Goal: Task Accomplishment & Management: Manage account settings

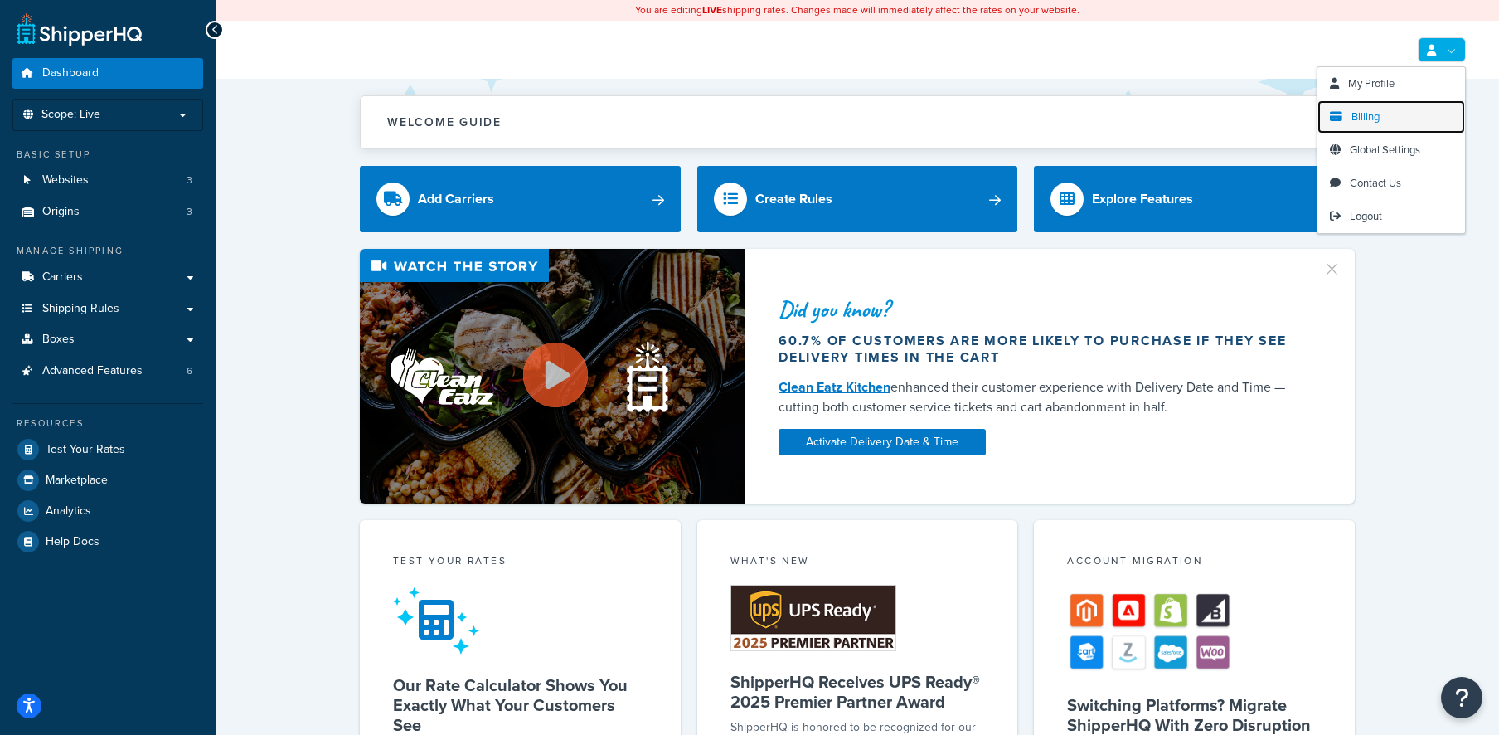
click at [1373, 114] on span "Billing" at bounding box center [1366, 117] width 28 height 16
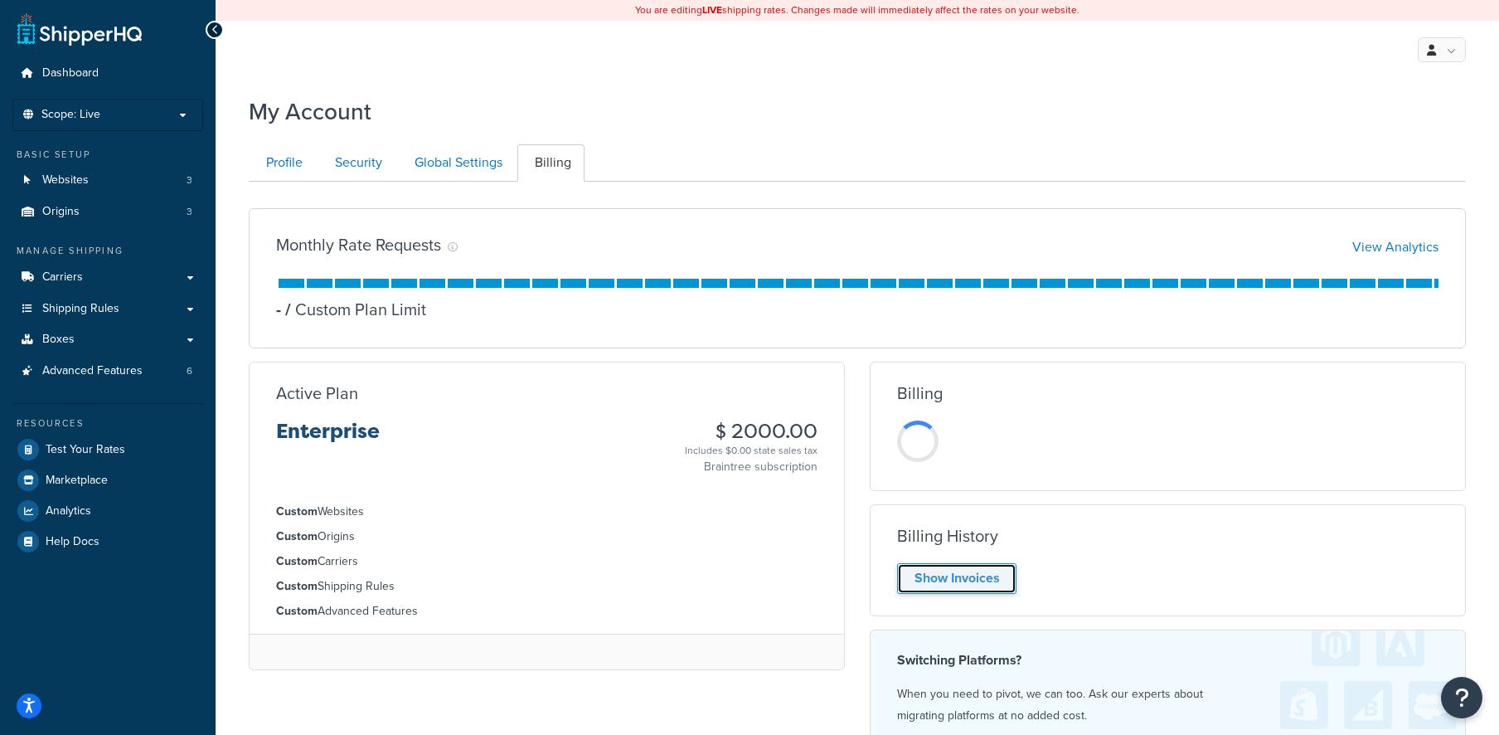
click at [958, 569] on link "Show Invoices" at bounding box center [956, 578] width 119 height 31
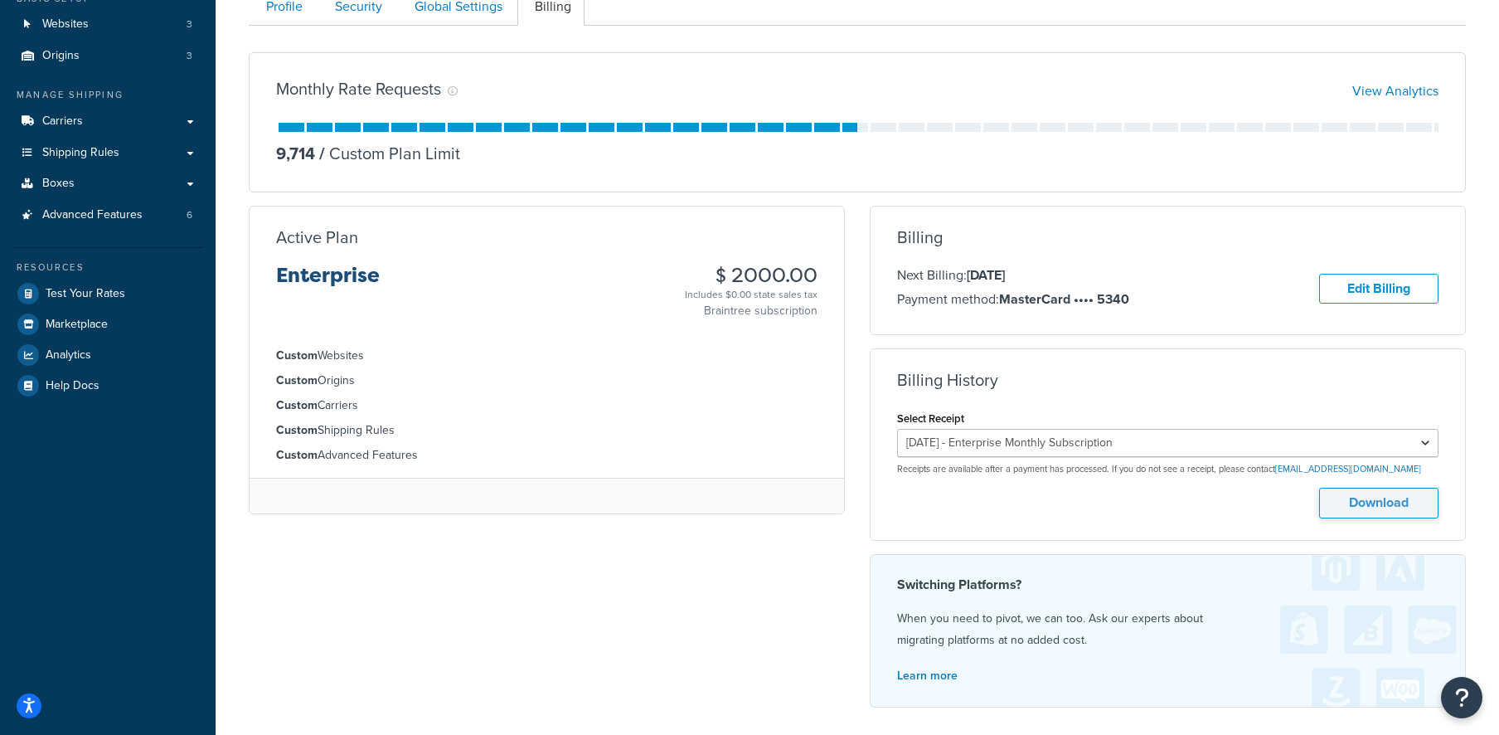
scroll to position [166, 0]
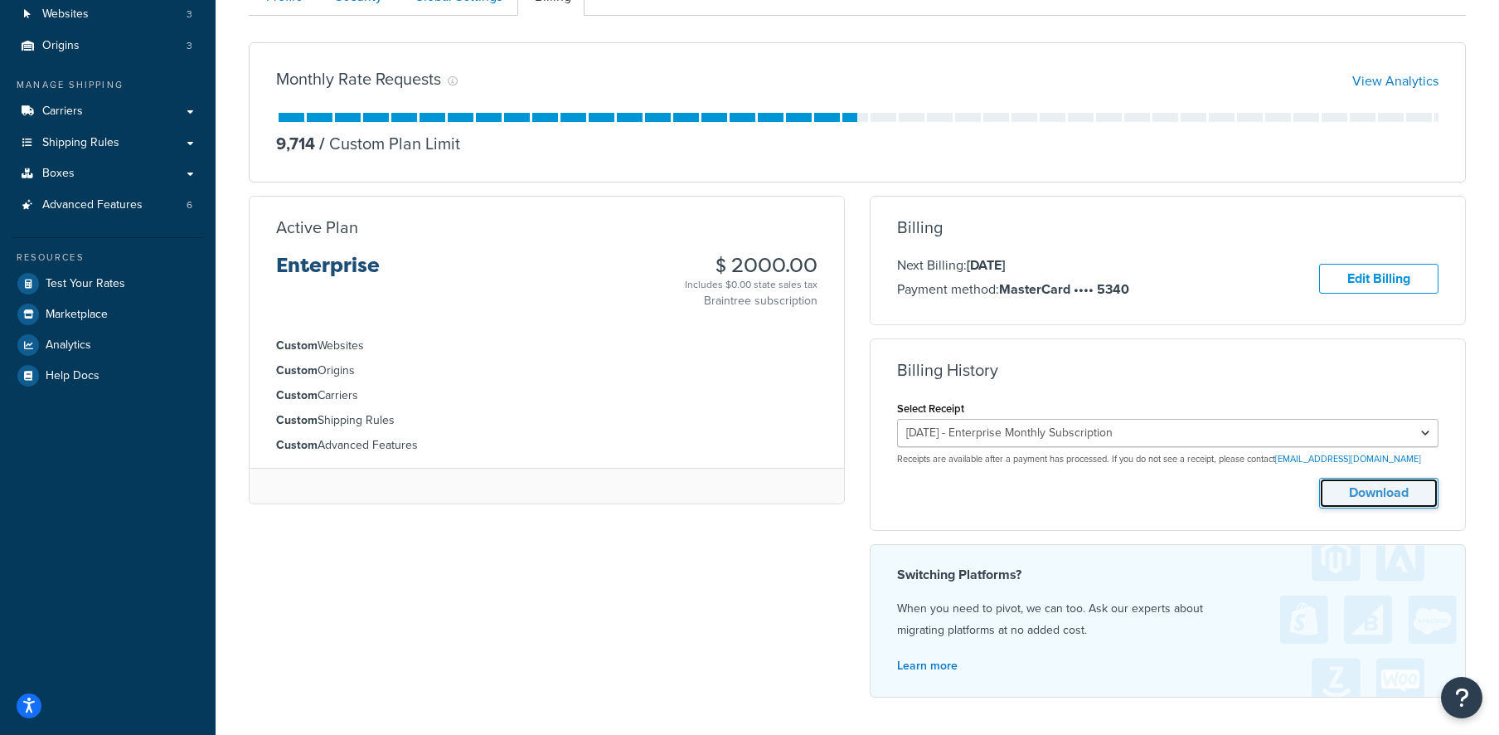
click at [1344, 488] on button "Download" at bounding box center [1378, 493] width 119 height 31
